Goal: Task Accomplishment & Management: Use online tool/utility

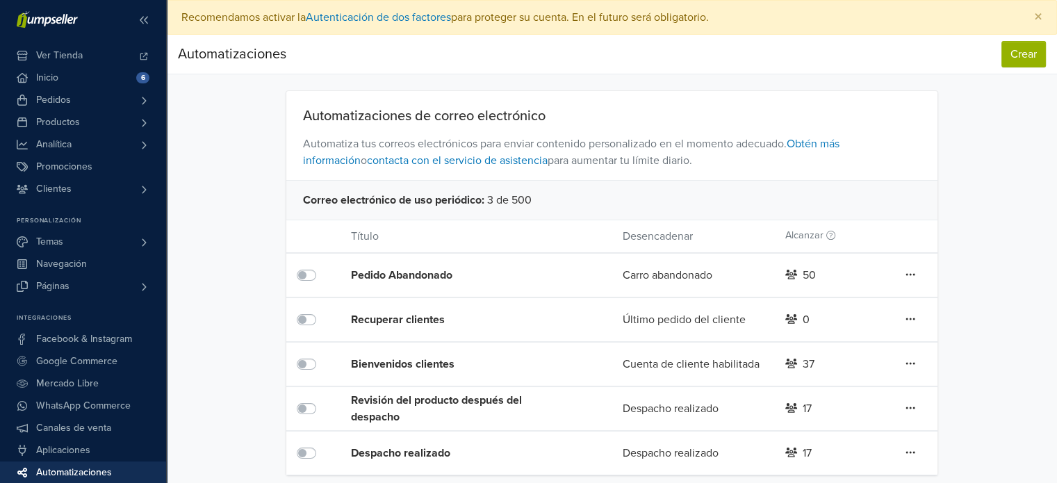
scroll to position [8, 0]
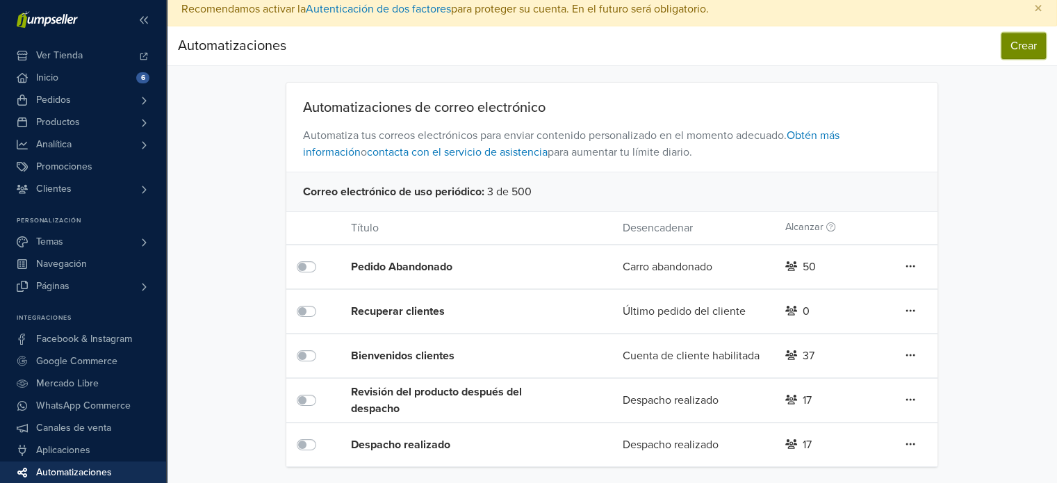
click at [1008, 47] on button "Crear" at bounding box center [1023, 46] width 44 height 26
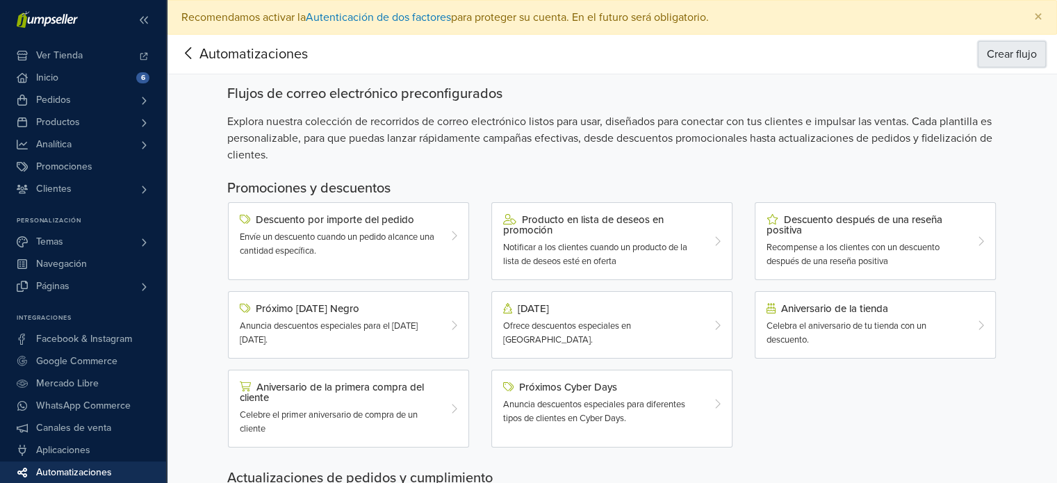
click at [1006, 63] on button "Crear flujo" at bounding box center [1012, 54] width 68 height 26
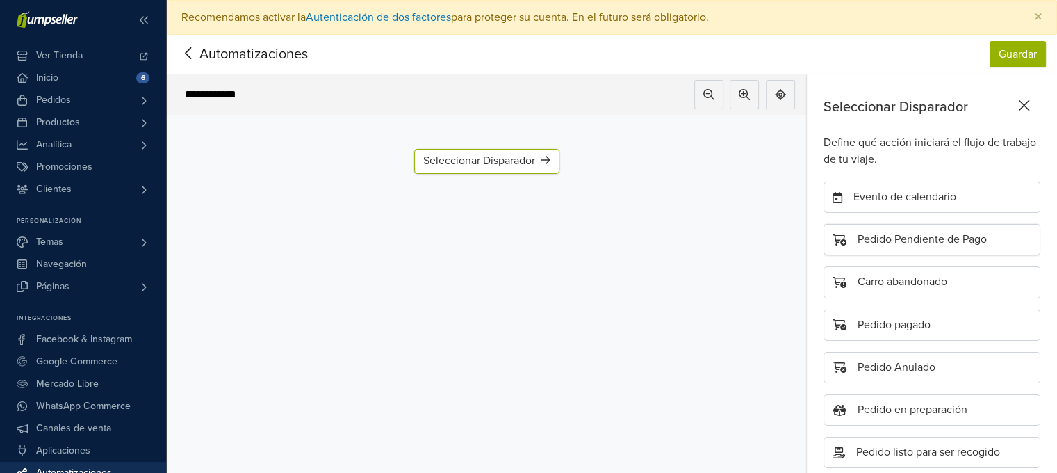
click at [874, 245] on div "Pedido Pendiente de Pago" at bounding box center [932, 239] width 217 height 31
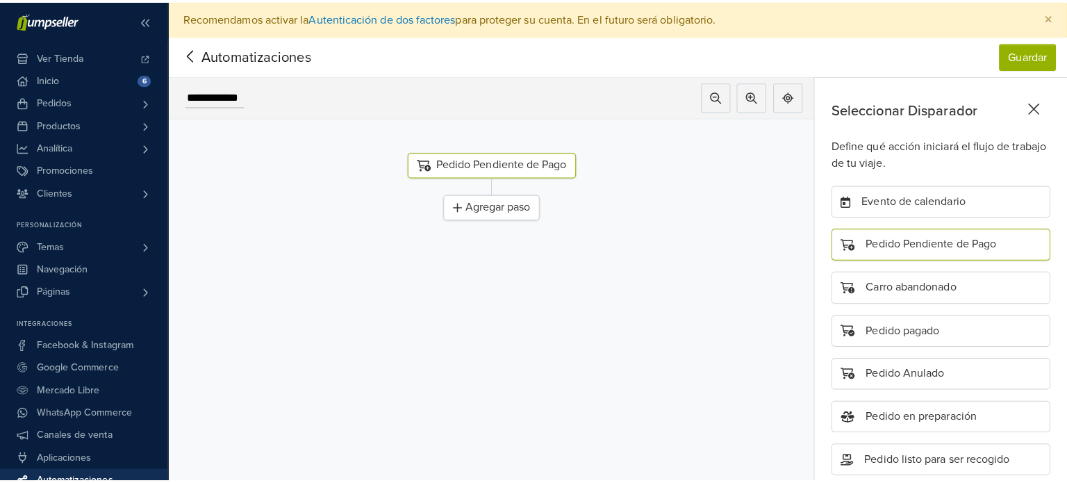
scroll to position [13, 0]
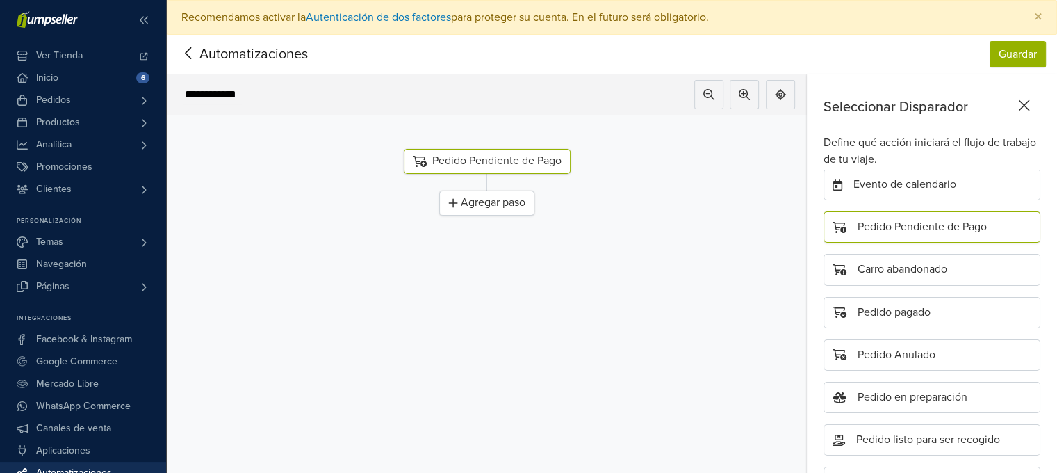
click at [532, 204] on div "Agregar paso" at bounding box center [486, 202] width 95 height 25
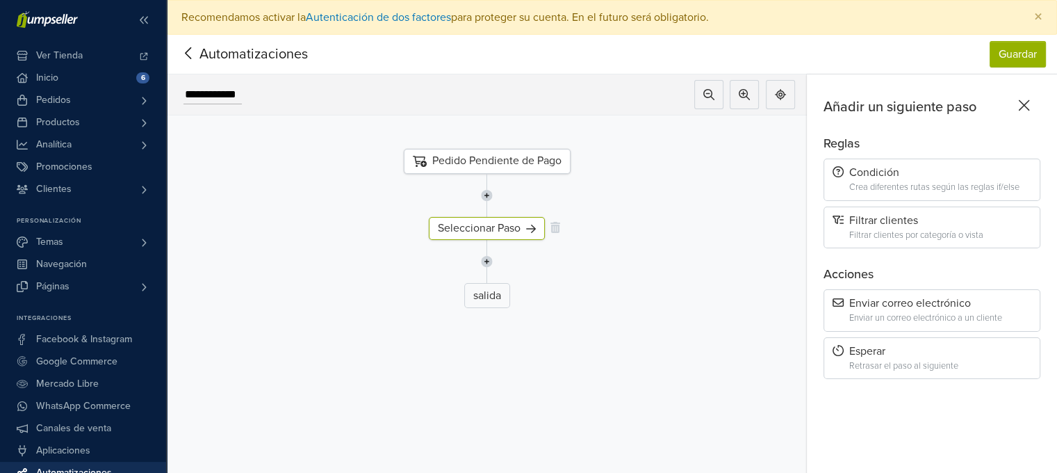
click at [521, 220] on div "Seleccionar Paso" at bounding box center [487, 228] width 116 height 23
click at [881, 340] on div "Esperar Retrasar el paso al siguiente" at bounding box center [932, 358] width 217 height 42
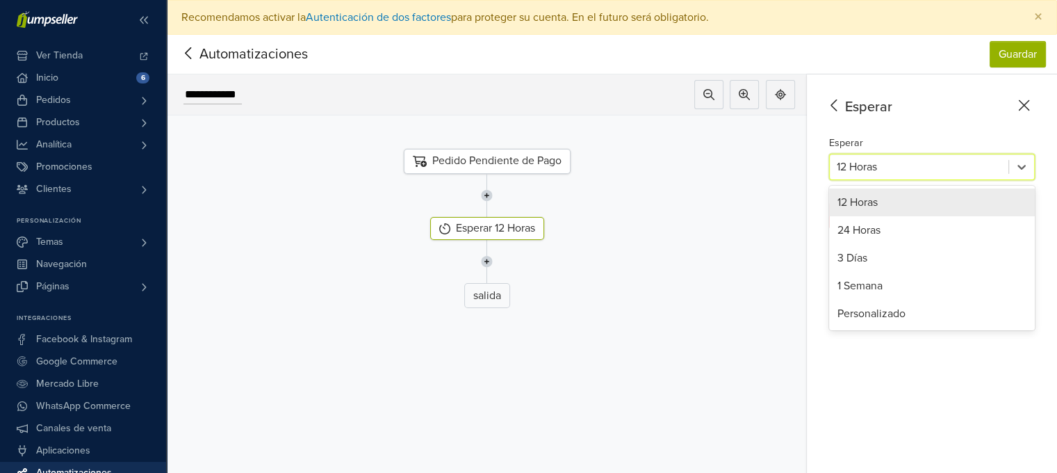
click at [873, 165] on div at bounding box center [919, 166] width 165 height 19
click at [862, 224] on div "24 Horas" at bounding box center [932, 230] width 206 height 28
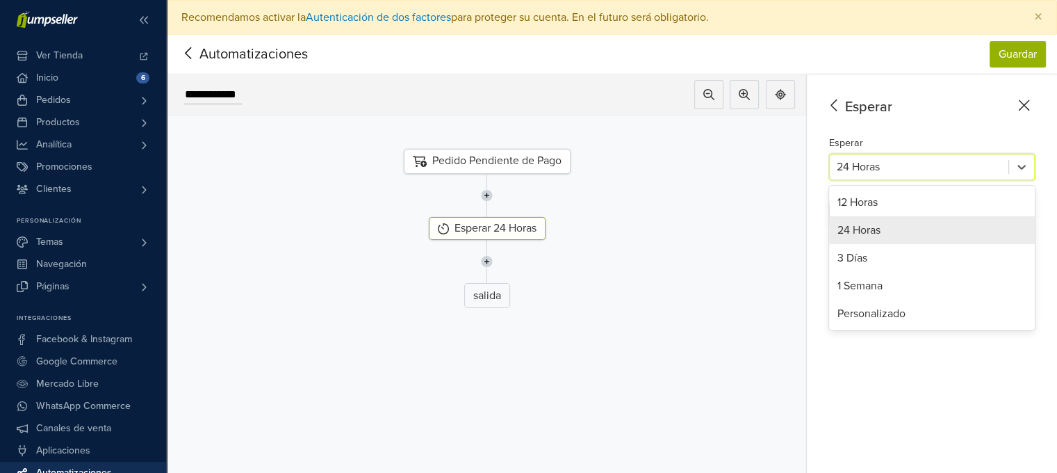
click at [856, 166] on div at bounding box center [919, 166] width 165 height 19
click at [858, 197] on div "12 Horas" at bounding box center [932, 202] width 206 height 28
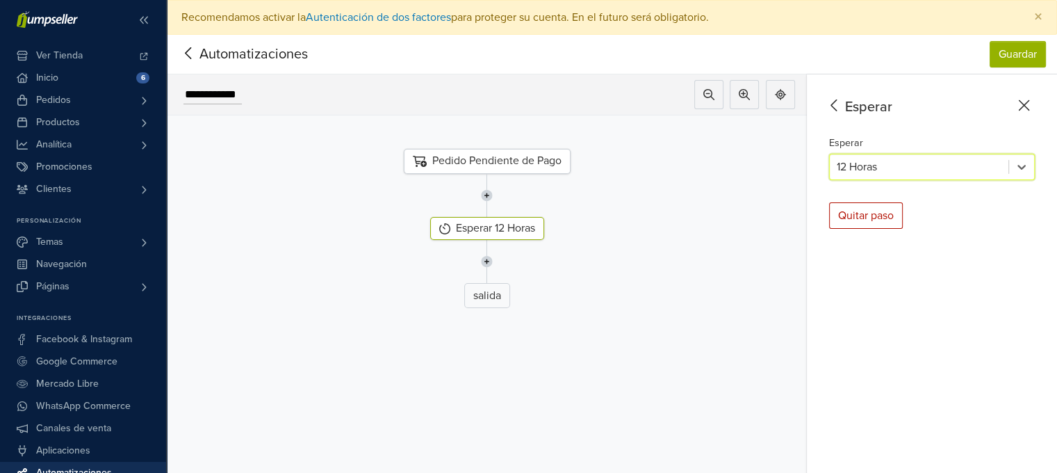
click at [546, 288] on div "salida" at bounding box center [486, 295] width 661 height 25
click at [837, 102] on icon at bounding box center [833, 105] width 6 height 12
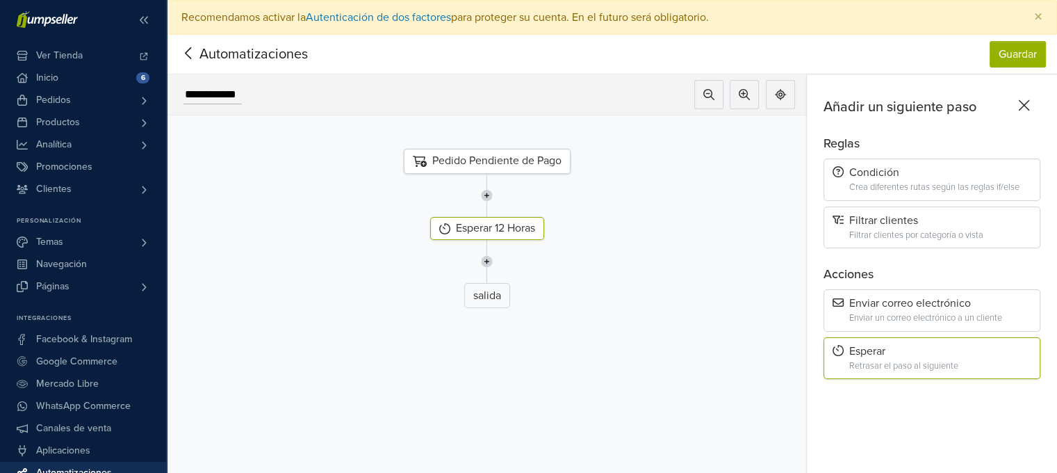
click at [489, 265] on img at bounding box center [487, 261] width 12 height 43
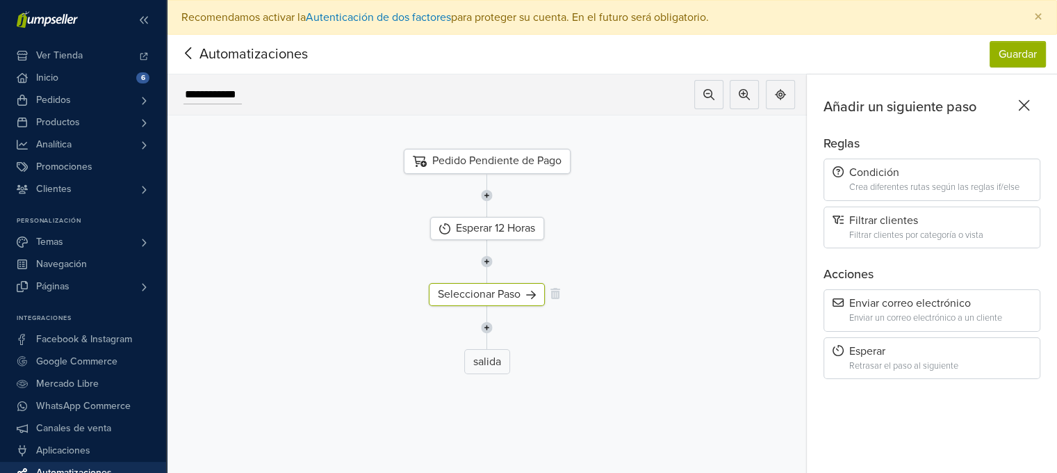
click at [479, 291] on div "Seleccionar Paso" at bounding box center [487, 294] width 116 height 23
click at [887, 294] on div "Enviar correo electrónico Enviar un correo electrónico a un cliente" at bounding box center [932, 310] width 217 height 42
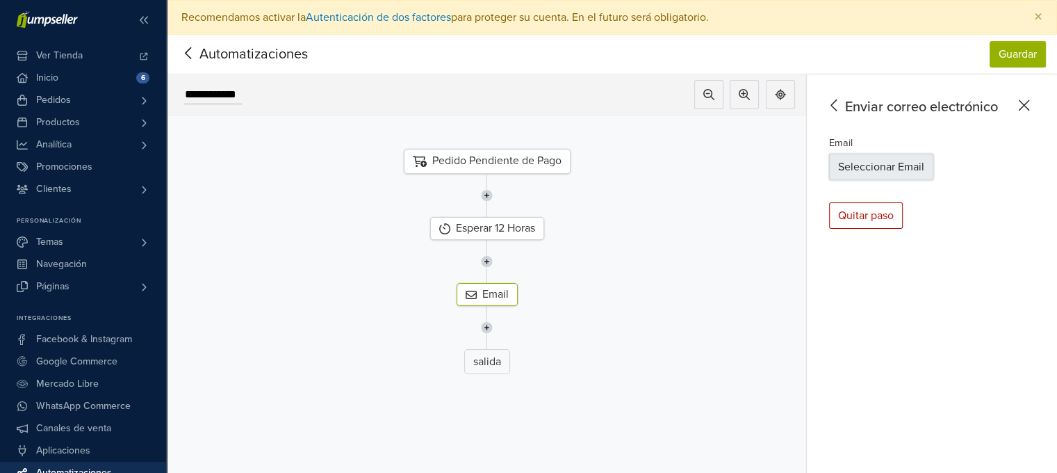
click at [865, 169] on button "Seleccionar Email" at bounding box center [881, 167] width 104 height 26
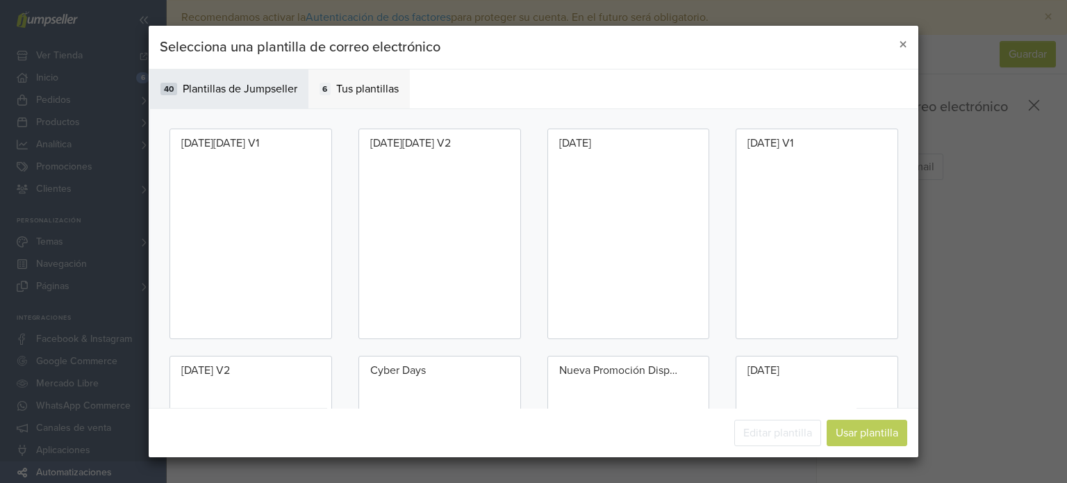
click at [356, 90] on span "Tus plantillas" at bounding box center [367, 89] width 63 height 17
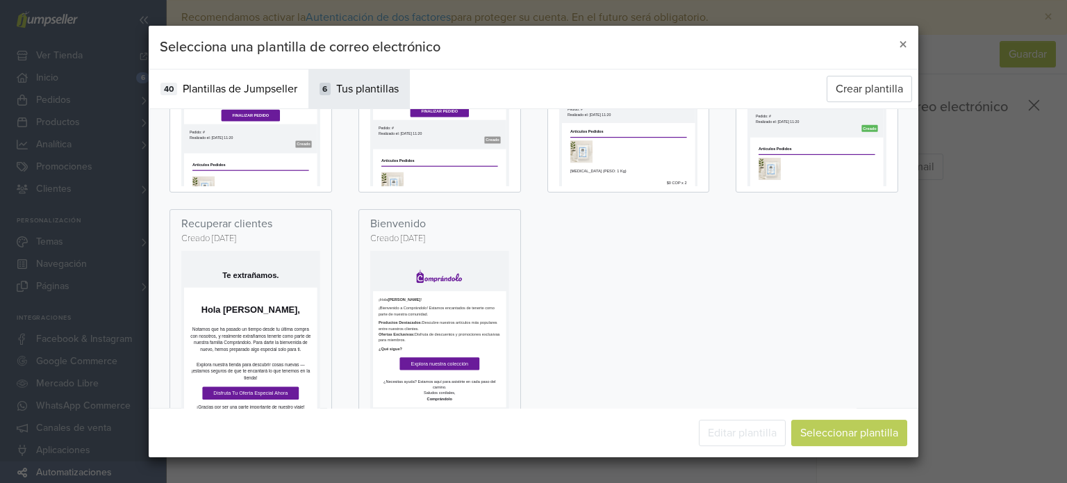
scroll to position [0, 0]
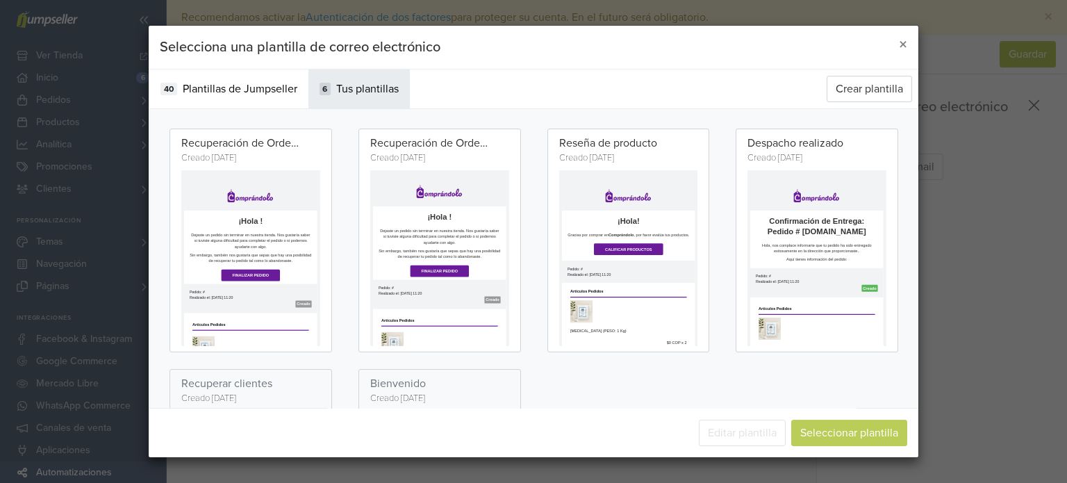
click at [361, 161] on div "Recuperación de Orden Abandonada Creado [DATE]" at bounding box center [440, 241] width 163 height 224
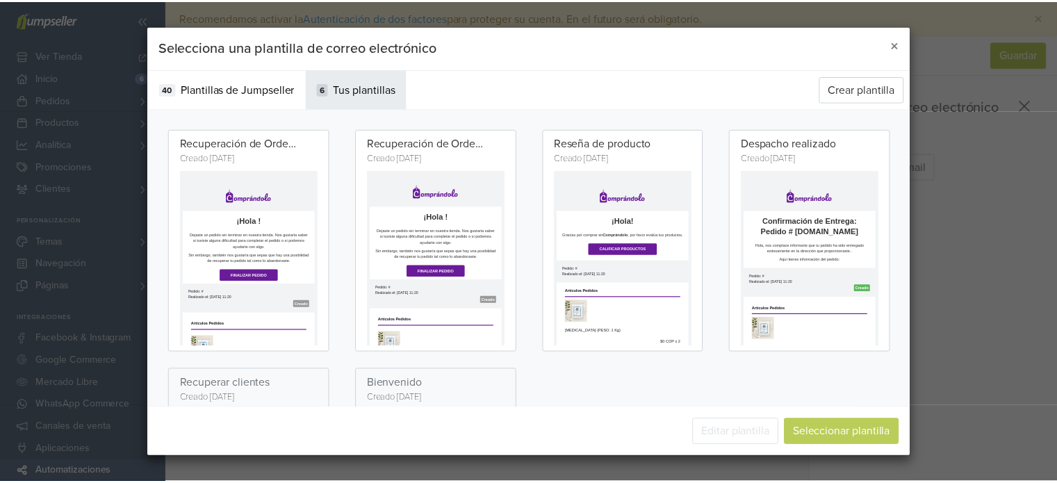
scroll to position [17, 0]
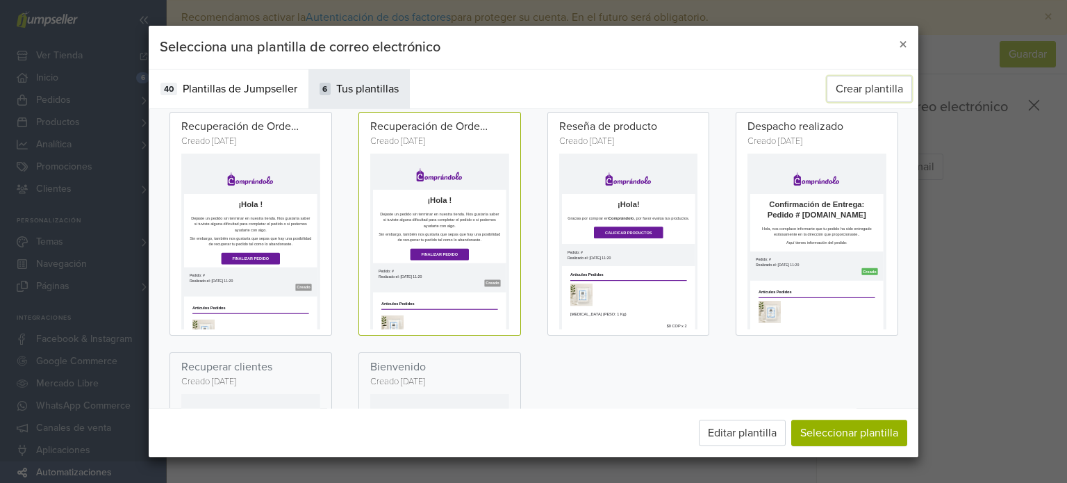
click at [855, 85] on button "Crear plantilla" at bounding box center [869, 89] width 85 height 26
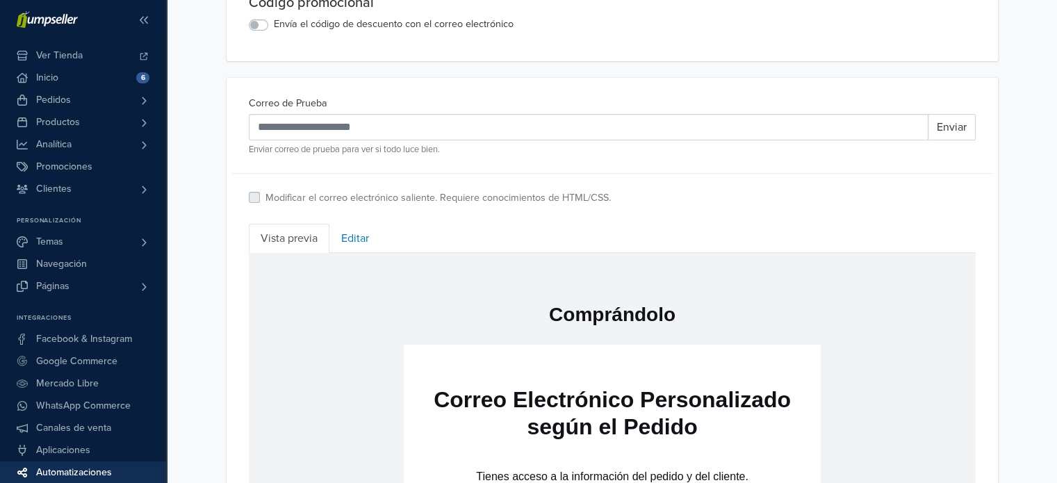
scroll to position [397, 0]
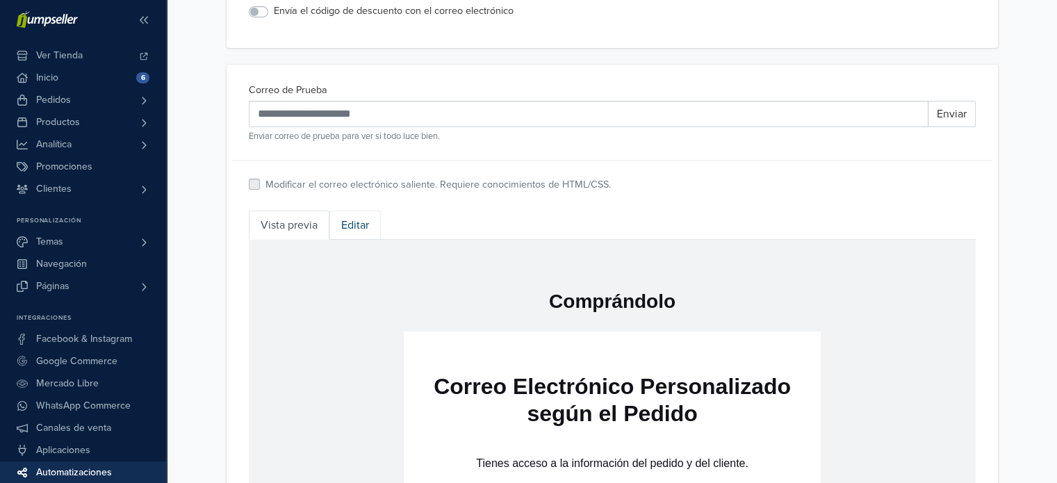
click at [370, 228] on link "Editar" at bounding box center [354, 225] width 51 height 29
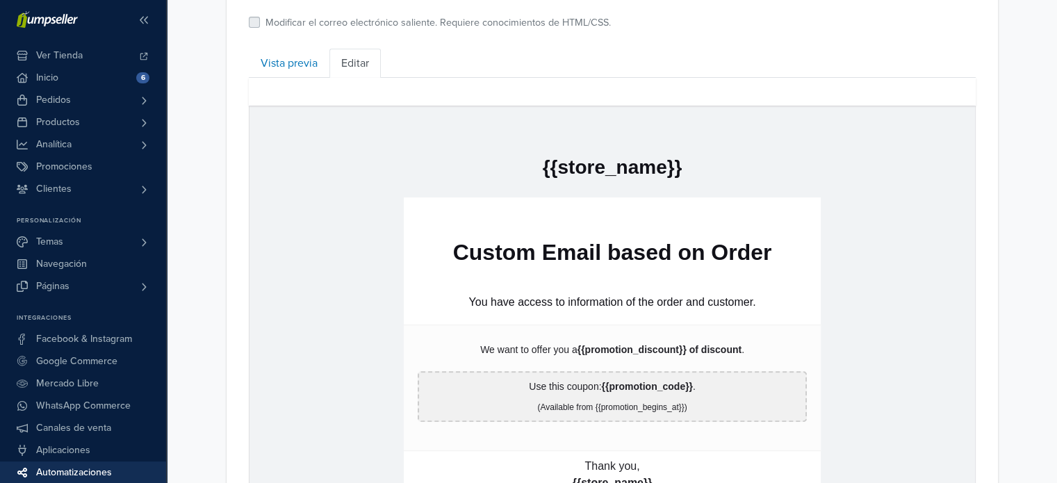
scroll to position [560, 0]
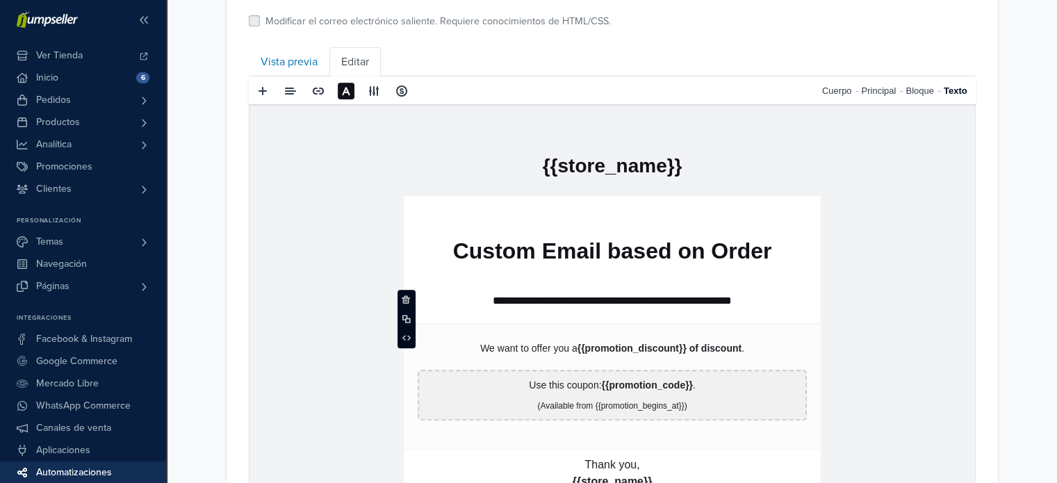
click at [548, 296] on p "**********" at bounding box center [611, 300] width 389 height 17
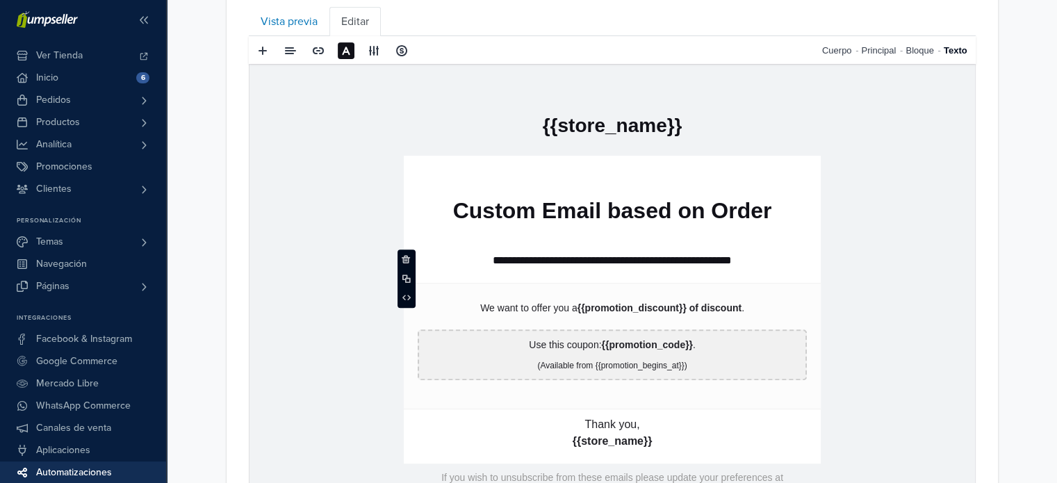
scroll to position [634, 0]
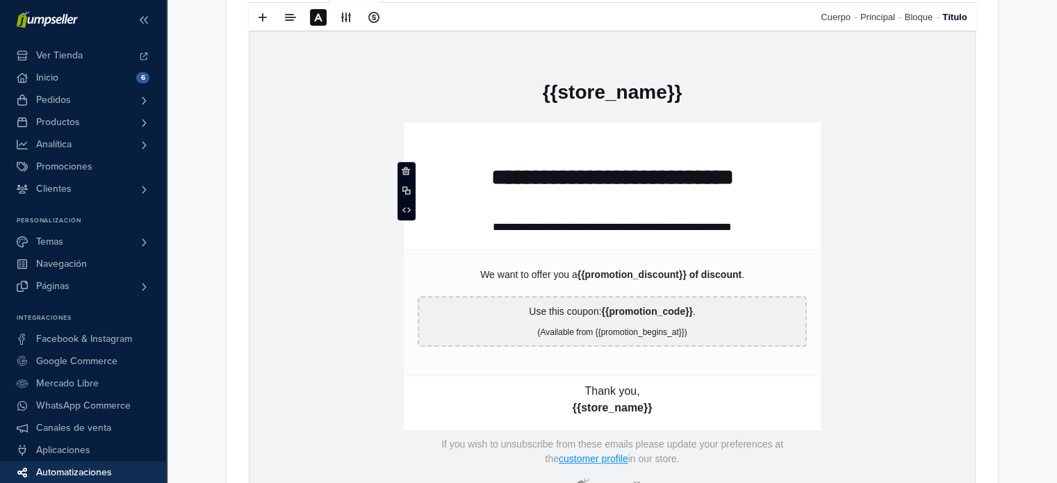
click at [594, 177] on p "**********" at bounding box center [611, 176] width 389 height 26
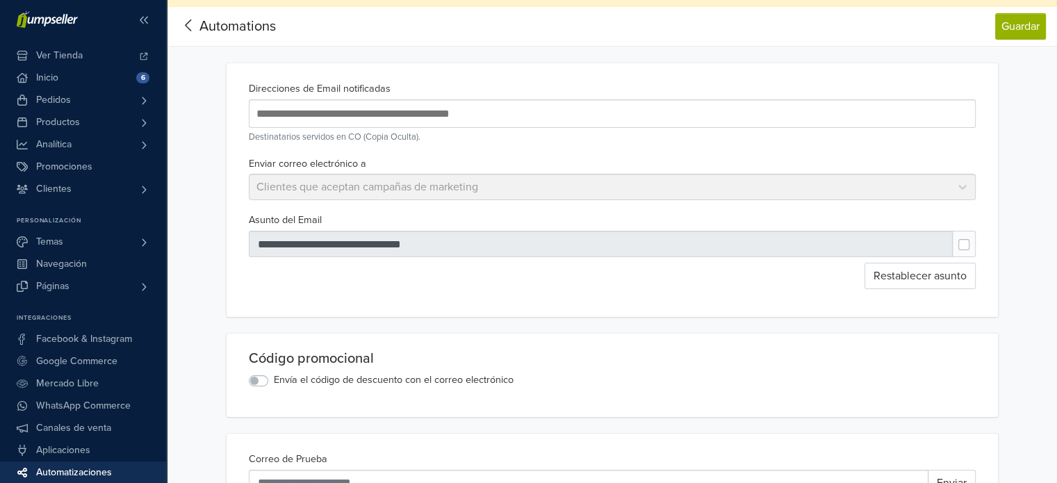
scroll to position [25, 0]
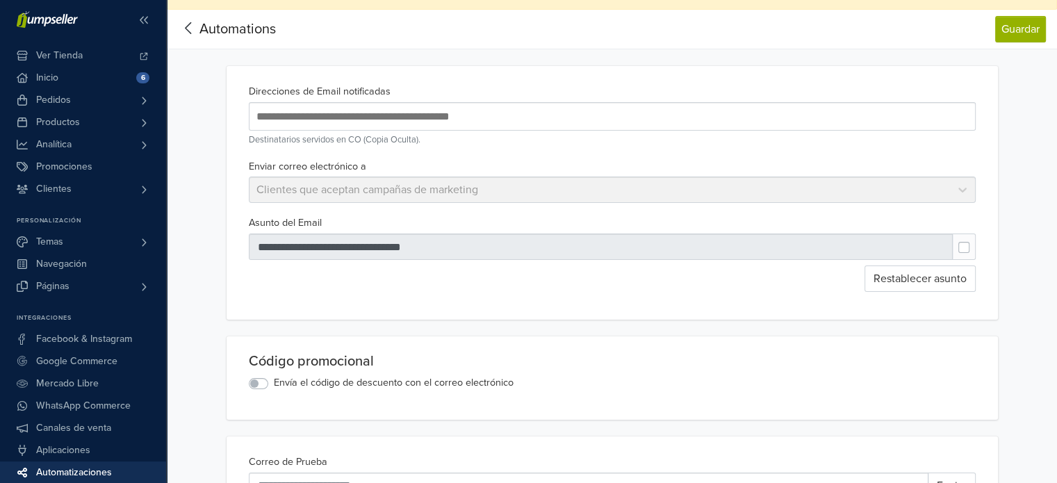
click at [259, 24] on span "Automations" at bounding box center [237, 29] width 76 height 17
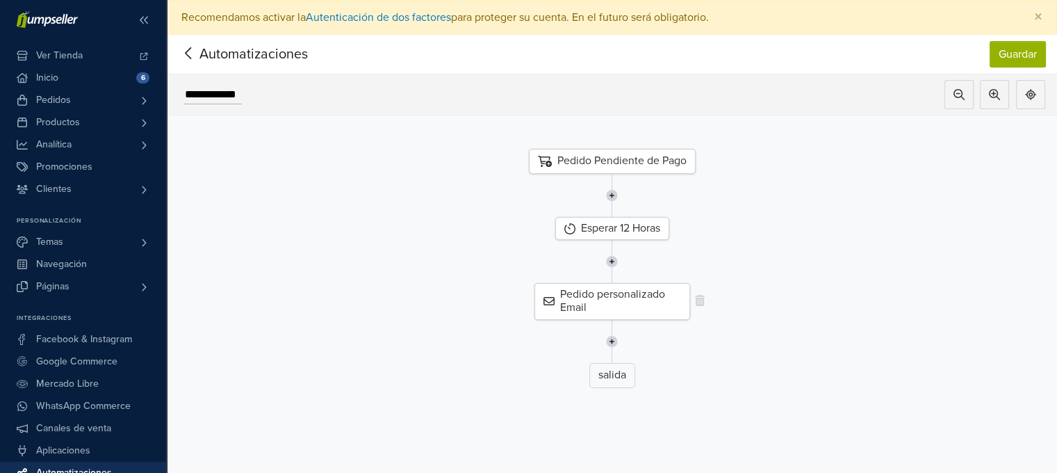
click at [682, 297] on div "Pedido personalizado Email" at bounding box center [612, 301] width 156 height 36
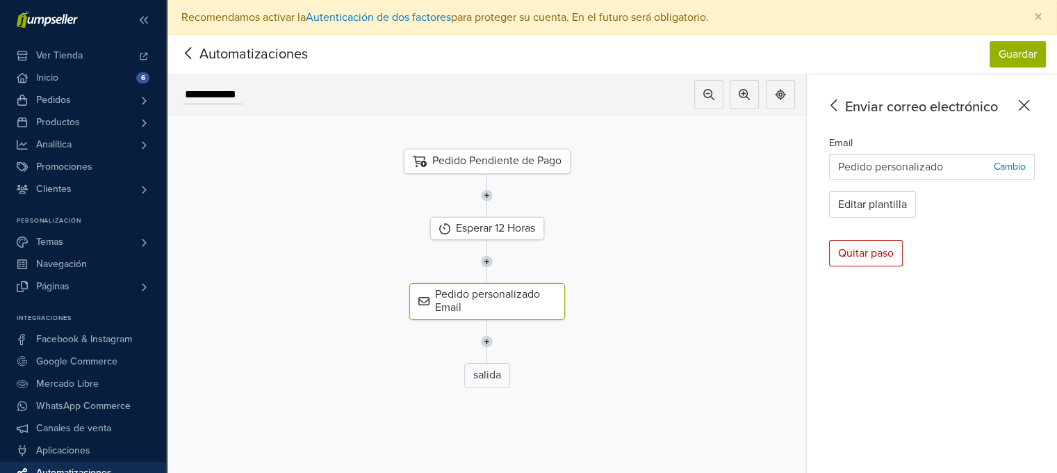
click at [1020, 163] on p "Cambio" at bounding box center [1010, 166] width 32 height 15
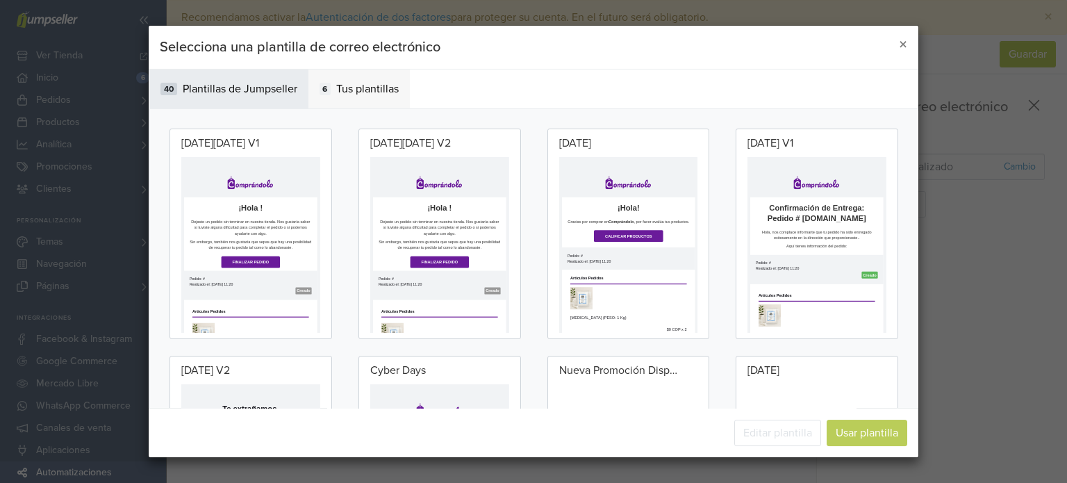
click at [384, 92] on span "Tus plantillas" at bounding box center [367, 89] width 63 height 17
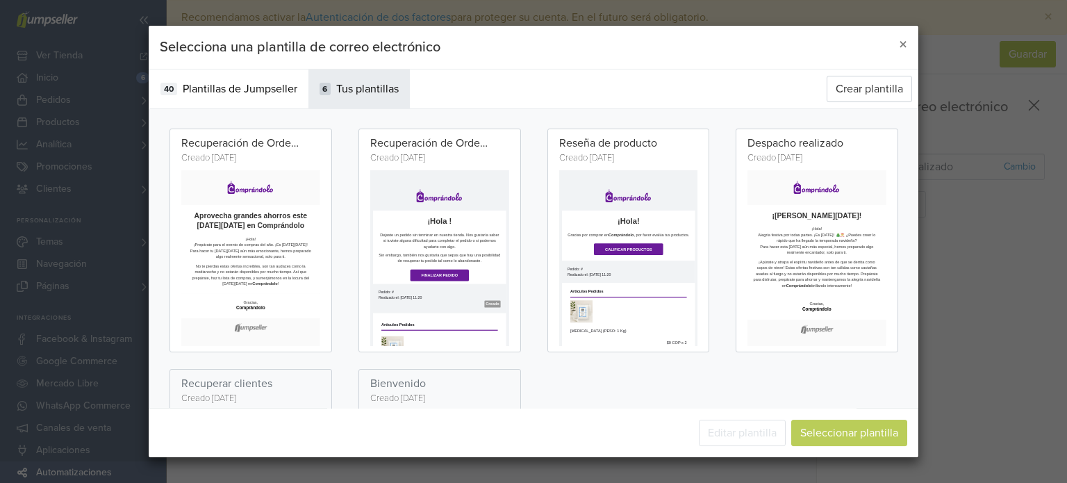
click at [306, 166] on div "Recuperación de Orden Abandonada Creado [DATE]" at bounding box center [251, 241] width 163 height 224
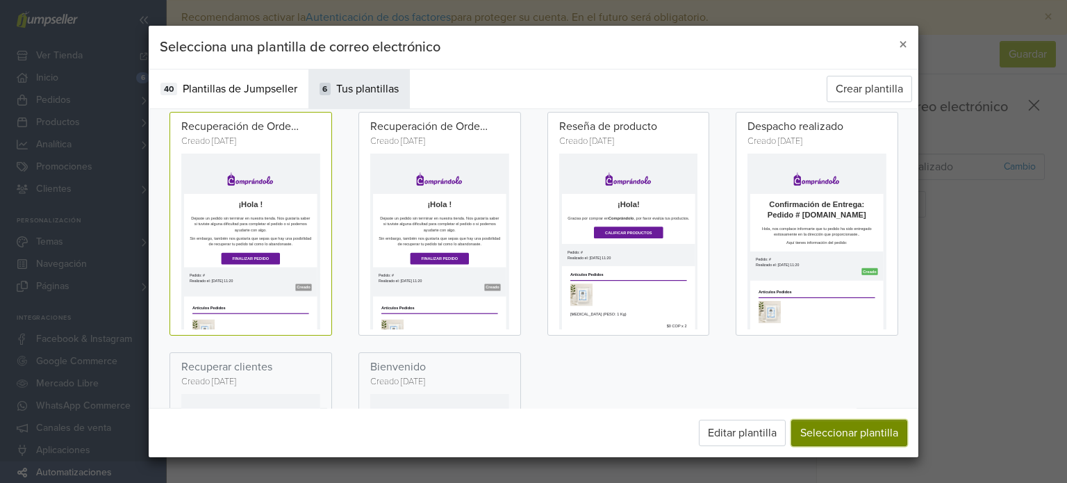
click at [873, 434] on button "Seleccionar plantilla" at bounding box center [850, 433] width 116 height 26
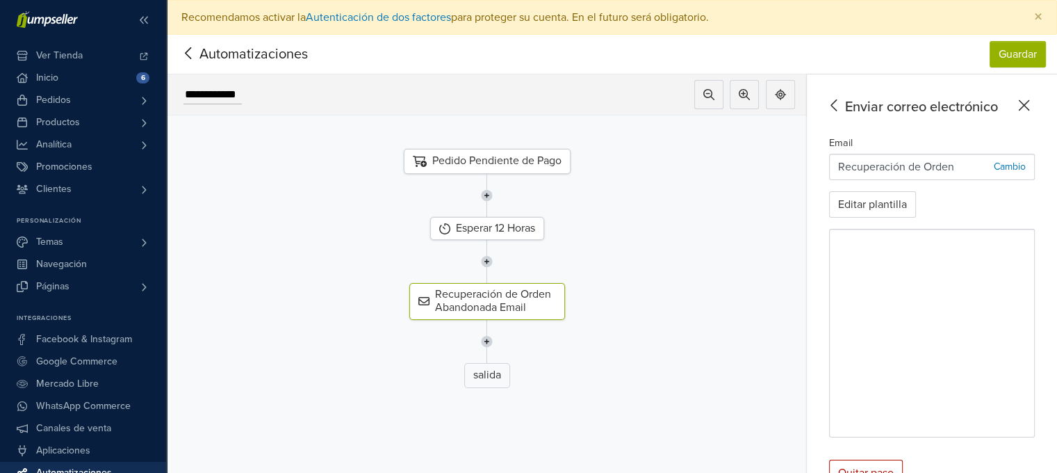
click at [637, 188] on div at bounding box center [486, 195] width 661 height 43
click at [616, 211] on div at bounding box center [486, 195] width 661 height 43
click at [1028, 53] on button "Guardar" at bounding box center [1018, 54] width 56 height 26
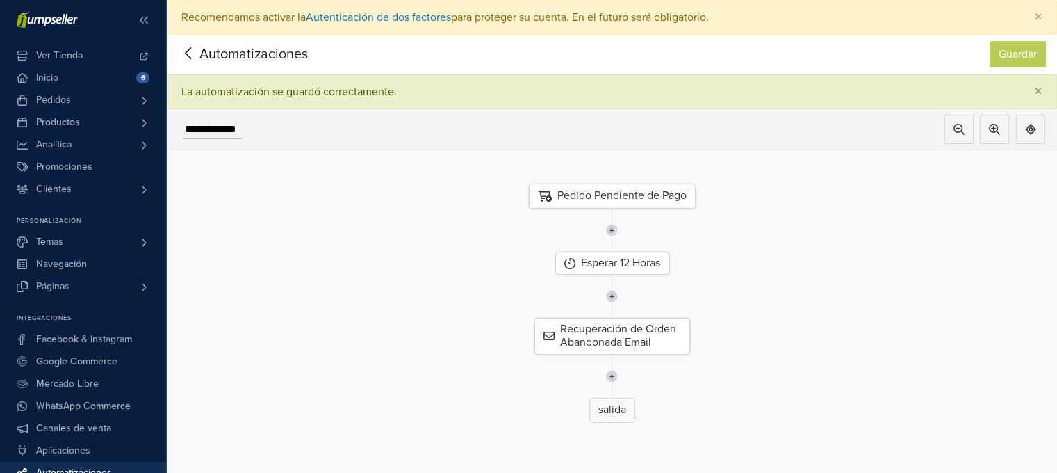
click at [218, 131] on input "**********" at bounding box center [212, 129] width 58 height 19
type input "*"
type input "**********"
click at [1020, 52] on button "Guardar" at bounding box center [1018, 54] width 56 height 26
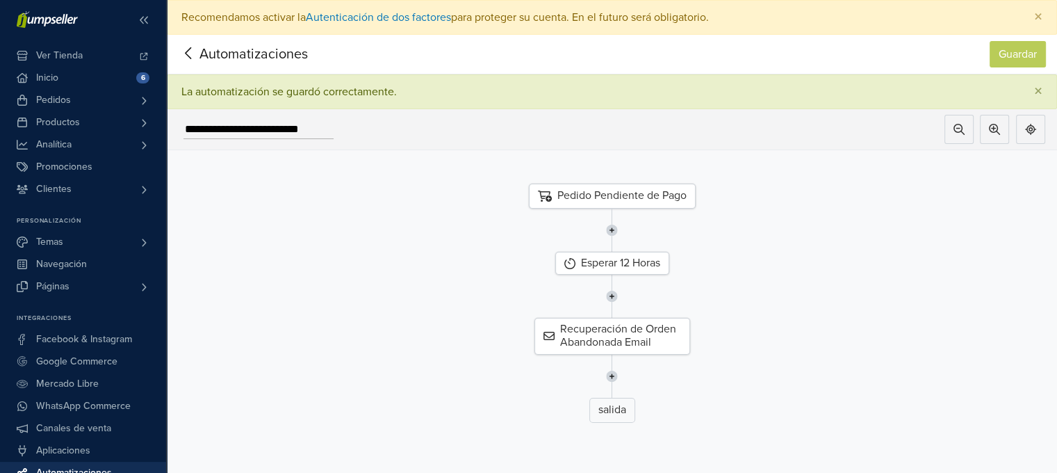
click at [197, 58] on icon at bounding box center [189, 52] width 22 height 17
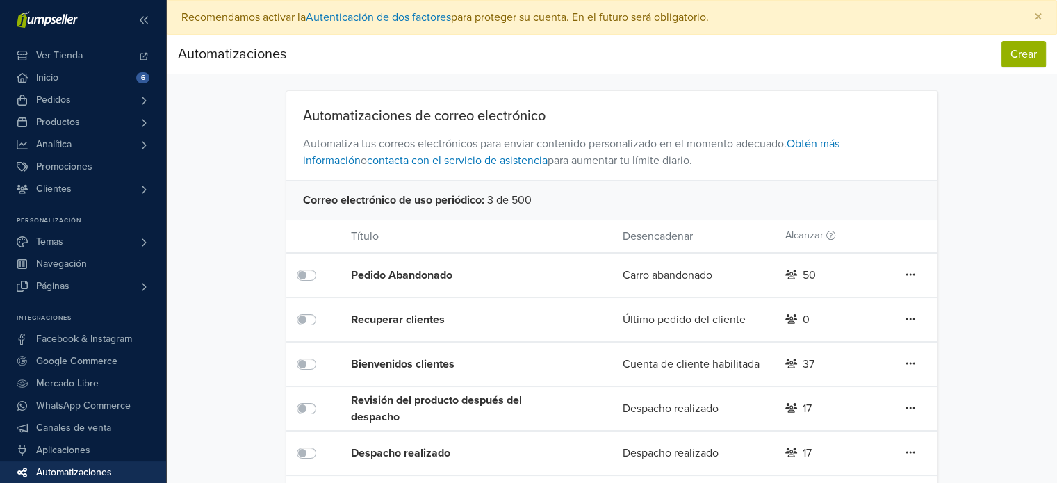
click at [373, 274] on div "Pedido Abandonado" at bounding box center [459, 275] width 217 height 17
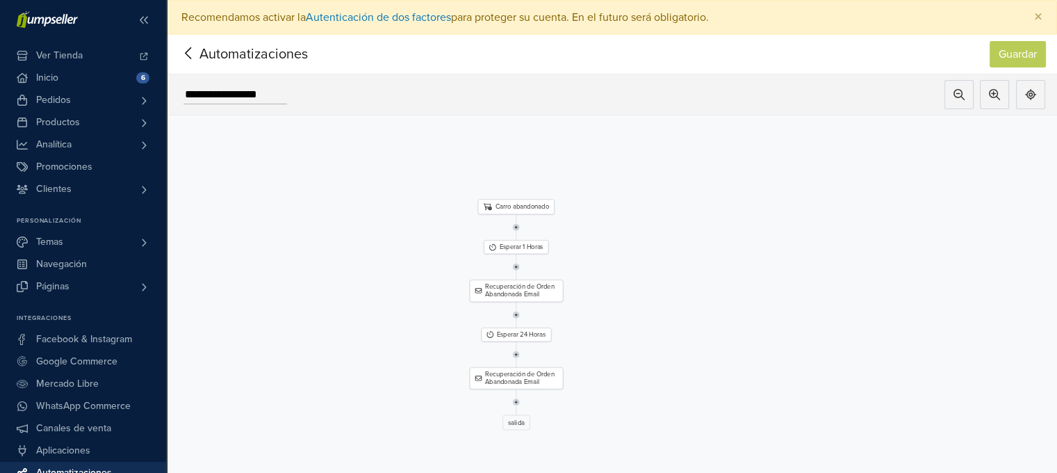
click at [236, 47] on span "Automatizaciones" at bounding box center [232, 54] width 108 height 21
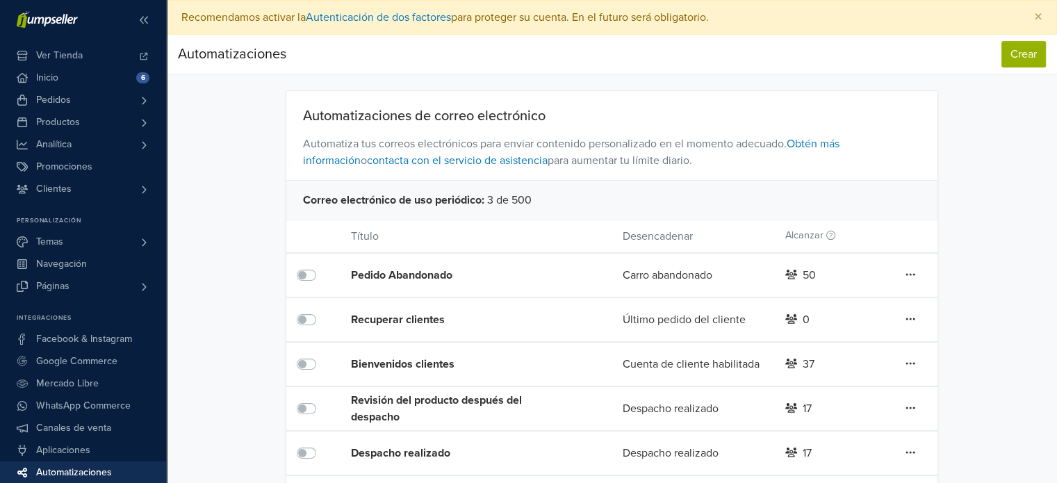
click at [808, 274] on div "50" at bounding box center [809, 275] width 13 height 17
click at [906, 275] on icon at bounding box center [911, 274] width 10 height 11
click at [968, 265] on div "Automatizaciones de correo electrónico Automatiza tus correos electrónicos para…" at bounding box center [612, 305] width 792 height 429
click at [101, 104] on link "Pedidos" at bounding box center [83, 100] width 166 height 22
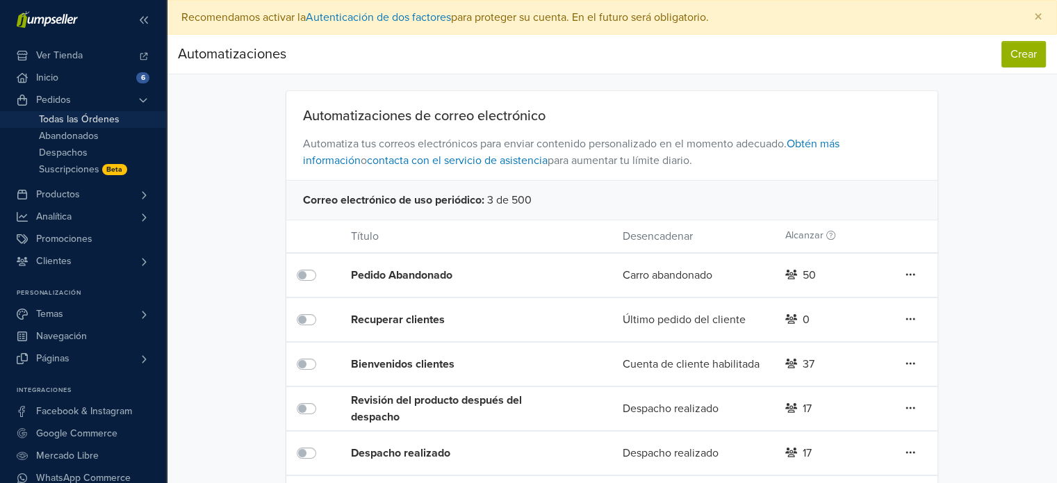
click at [92, 120] on span "Todas las Órdenes" at bounding box center [79, 119] width 81 height 17
